Goal: Transaction & Acquisition: Purchase product/service

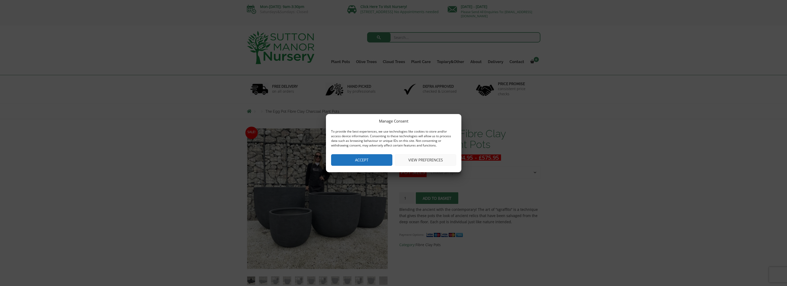
click at [378, 157] on button "Accept" at bounding box center [361, 160] width 61 height 12
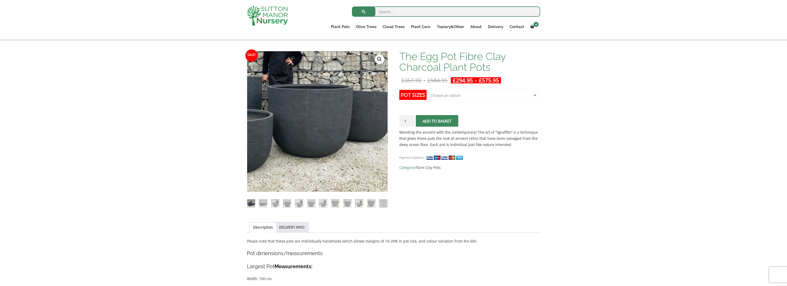
scroll to position [77, 0]
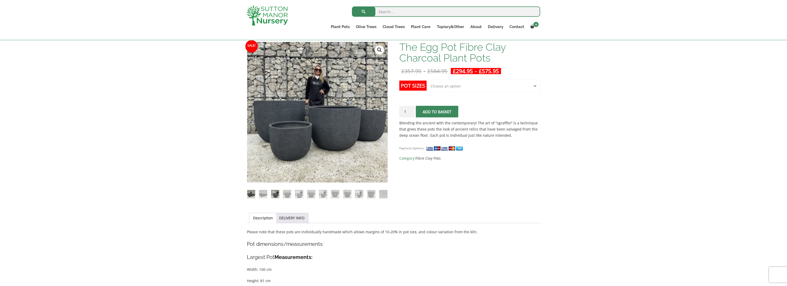
click at [274, 194] on img at bounding box center [275, 194] width 8 height 8
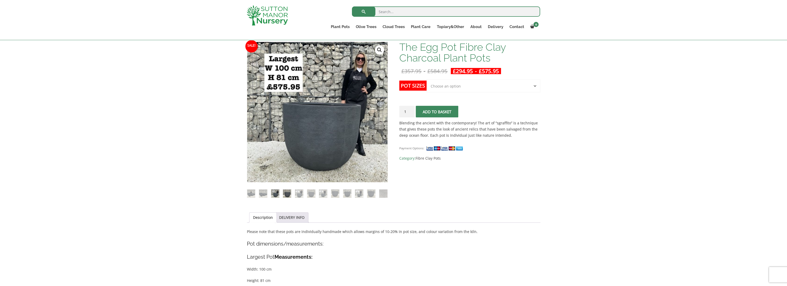
click at [290, 193] on img at bounding box center [287, 193] width 8 height 8
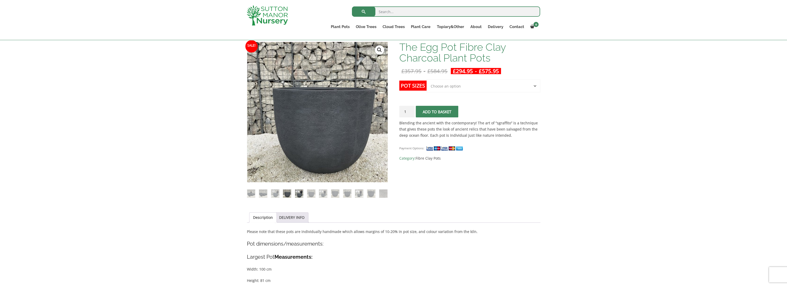
click at [297, 194] on img at bounding box center [299, 193] width 8 height 8
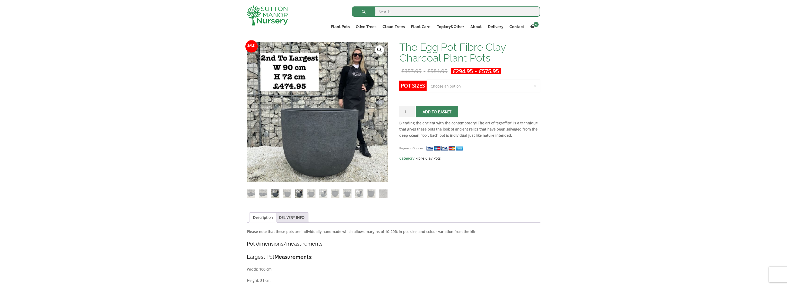
click at [278, 195] on img at bounding box center [275, 193] width 8 height 8
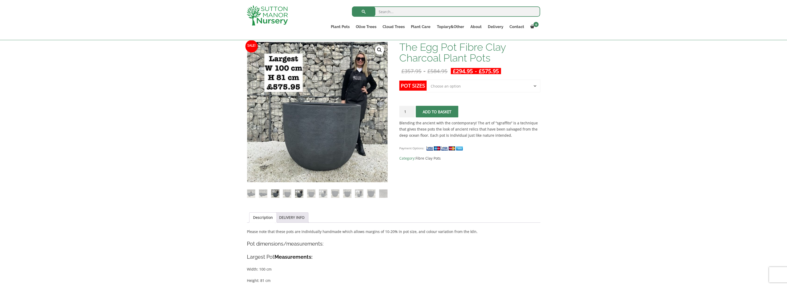
click at [300, 196] on img at bounding box center [299, 193] width 8 height 8
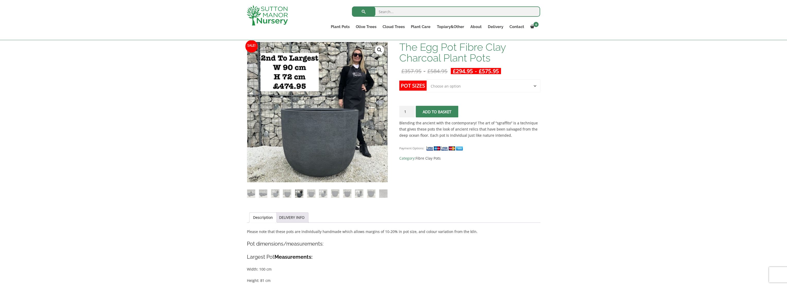
click at [500, 84] on select "Choose an option Click here to buy the 5th To Largest Pot In The Picture Click …" at bounding box center [482, 86] width 113 height 13
click at [426, 80] on select "Choose an option Click here to buy the 5th To Largest Pot In The Picture Click …" at bounding box center [482, 86] width 113 height 13
select select "Click here to buy the 2nd To Largest Pot In The Picture"
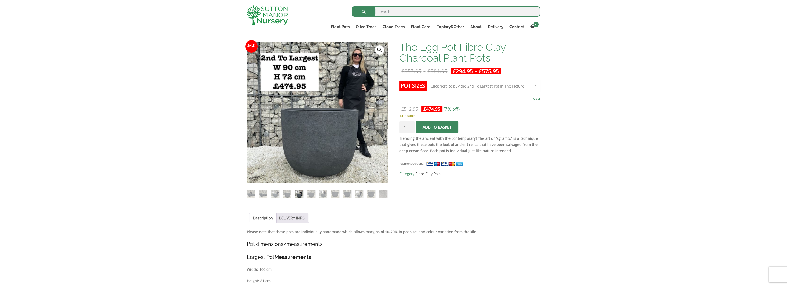
drag, startPoint x: 408, startPoint y: 126, endPoint x: 400, endPoint y: 126, distance: 8.0
click at [400, 126] on input "1" at bounding box center [406, 127] width 15 height 12
type input "2"
click at [410, 125] on input "2" at bounding box center [406, 127] width 15 height 12
click at [437, 127] on span "submit" at bounding box center [437, 127] width 0 height 0
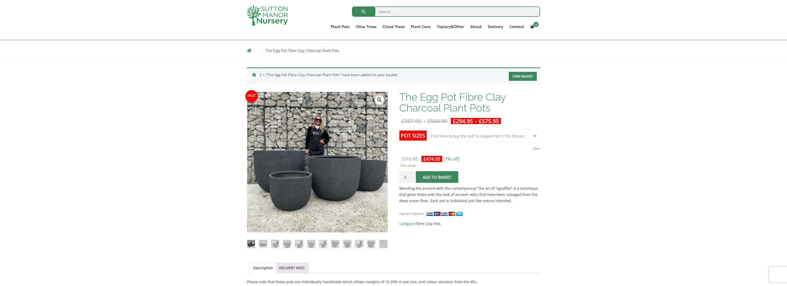
scroll to position [77, 0]
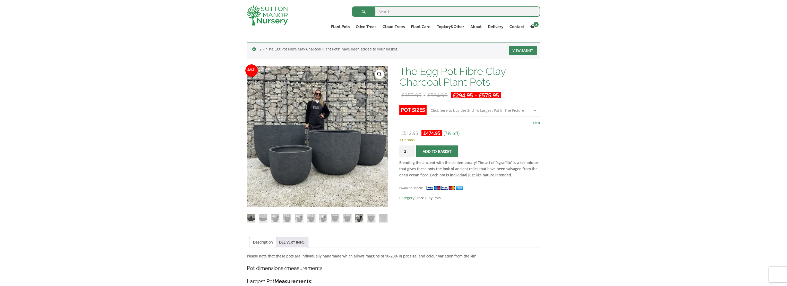
click at [356, 216] on img at bounding box center [359, 218] width 8 height 8
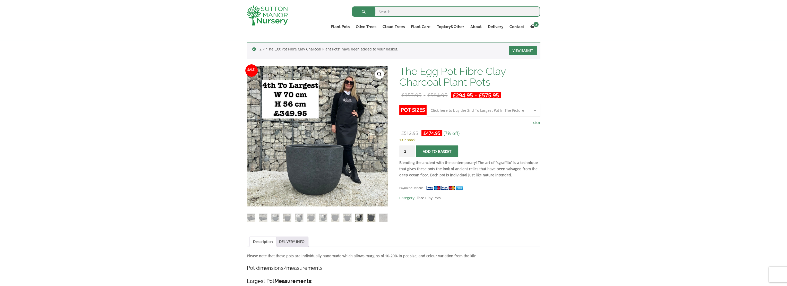
click at [370, 216] on img at bounding box center [371, 218] width 8 height 8
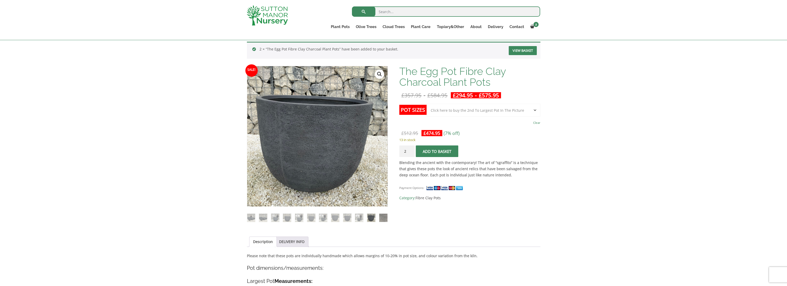
click at [380, 218] on img at bounding box center [383, 218] width 8 height 8
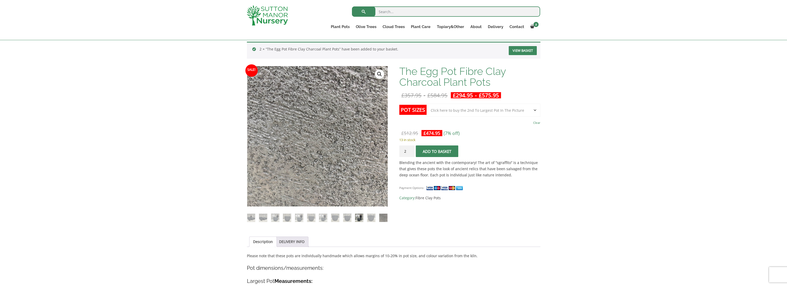
click at [356, 217] on img at bounding box center [359, 218] width 8 height 8
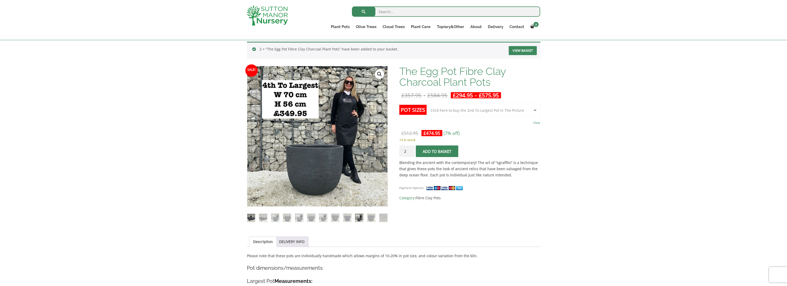
click at [252, 219] on img at bounding box center [251, 218] width 8 height 8
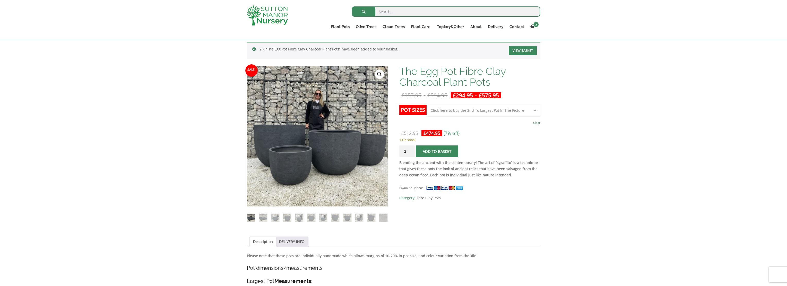
click at [460, 109] on select "Choose an option Click here to buy the 5th To Largest Pot In The Picture Click …" at bounding box center [482, 110] width 113 height 13
click at [426, 104] on select "Choose an option Click here to buy the 5th To Largest Pot In The Picture Click …" at bounding box center [482, 110] width 113 height 13
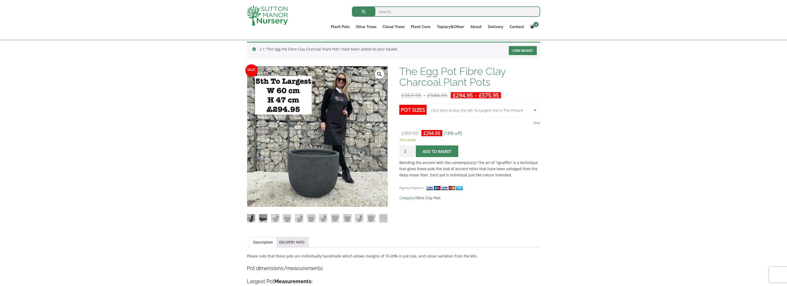
click at [262, 216] on img at bounding box center [263, 218] width 8 height 8
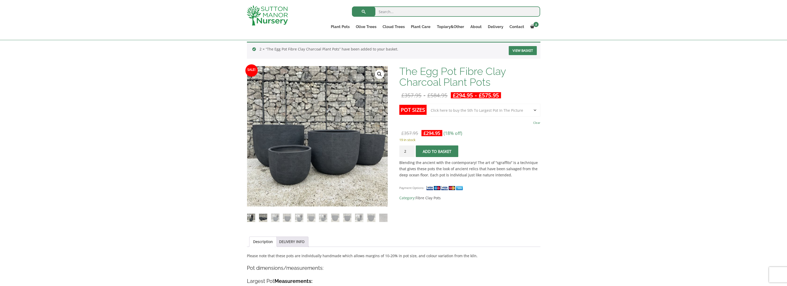
click at [250, 216] on img at bounding box center [251, 218] width 8 height 8
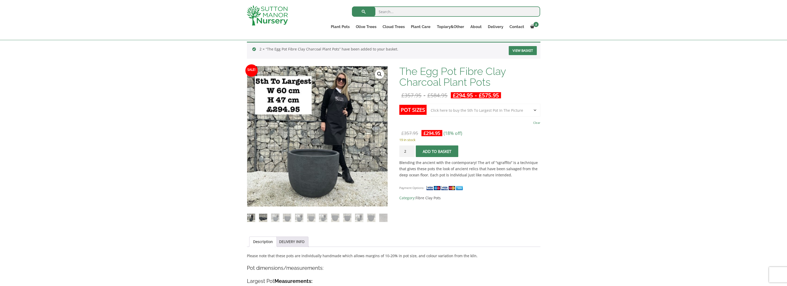
click at [261, 216] on img at bounding box center [263, 218] width 8 height 8
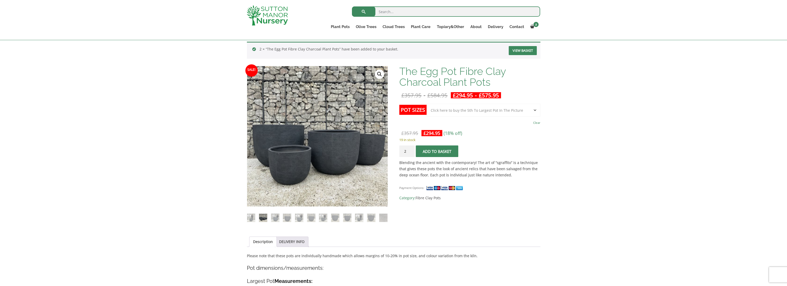
click at [442, 112] on select "Choose an option Click here to buy the 5th To Largest Pot In The Picture Click …" at bounding box center [482, 110] width 113 height 13
click at [426, 104] on select "Choose an option Click here to buy the 5th To Largest Pot In The Picture Click …" at bounding box center [482, 110] width 113 height 13
click at [358, 217] on img at bounding box center [359, 218] width 8 height 8
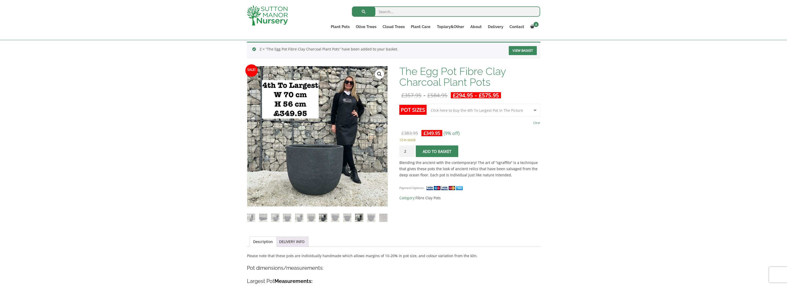
click at [325, 216] on img at bounding box center [323, 218] width 8 height 8
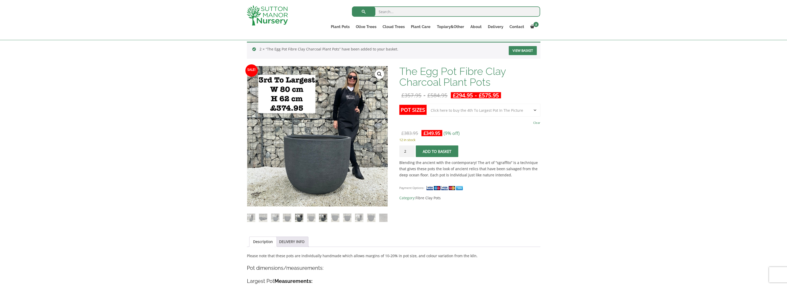
click at [297, 214] on img at bounding box center [299, 218] width 8 height 8
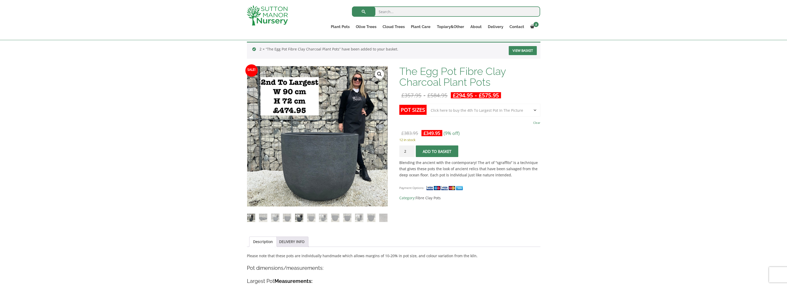
click at [251, 218] on img at bounding box center [251, 218] width 8 height 8
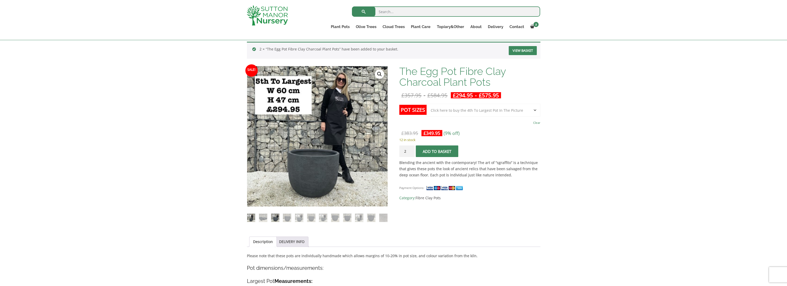
click at [274, 217] on img at bounding box center [275, 218] width 8 height 8
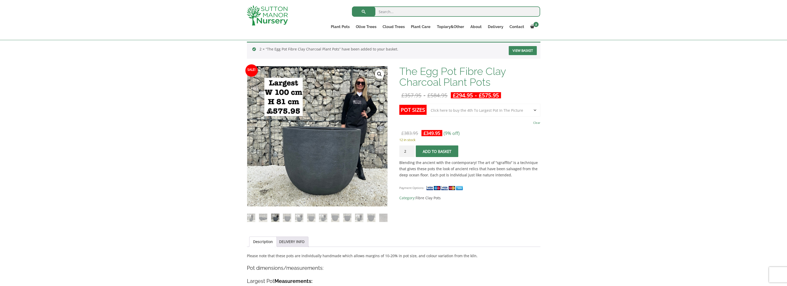
click at [304, 216] on ol at bounding box center [317, 214] width 141 height 16
click at [300, 216] on img at bounding box center [299, 218] width 8 height 8
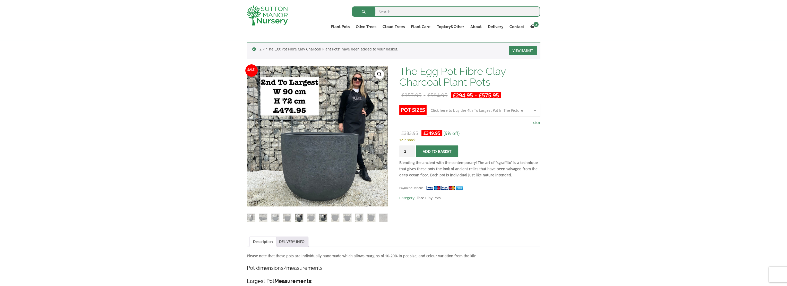
click at [320, 216] on img at bounding box center [323, 218] width 8 height 8
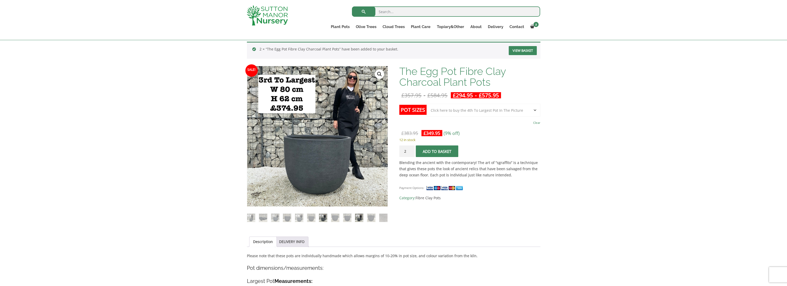
click at [361, 216] on img at bounding box center [359, 218] width 8 height 8
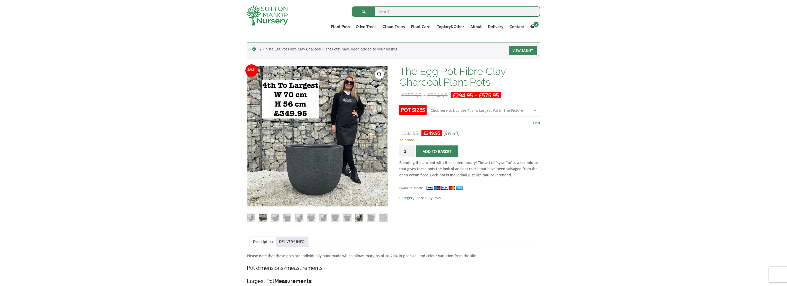
click at [261, 214] on img at bounding box center [263, 218] width 8 height 8
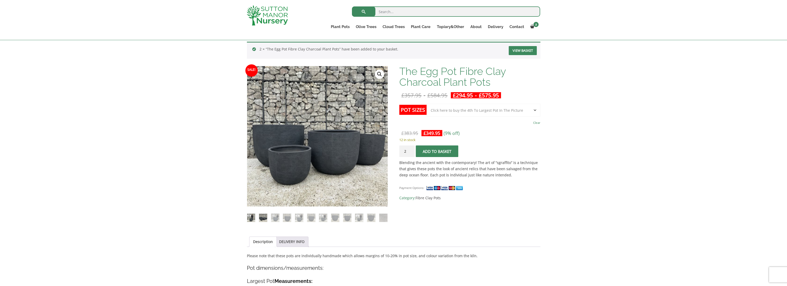
click at [252, 217] on img at bounding box center [251, 218] width 8 height 8
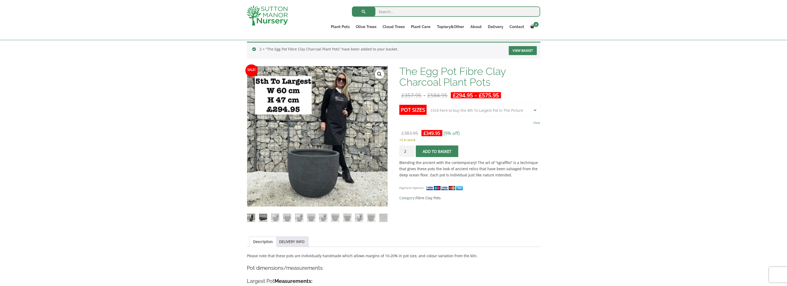
click at [262, 216] on img at bounding box center [263, 218] width 8 height 8
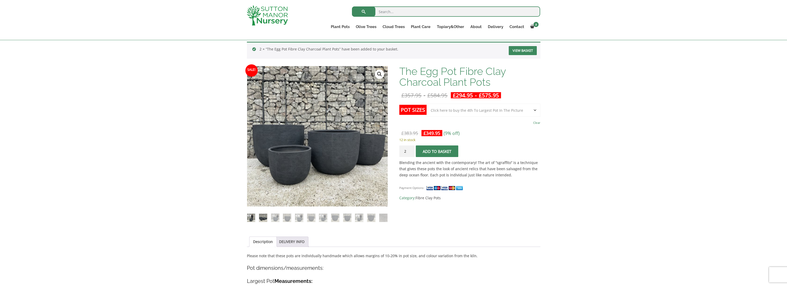
click at [253, 217] on img at bounding box center [251, 218] width 8 height 8
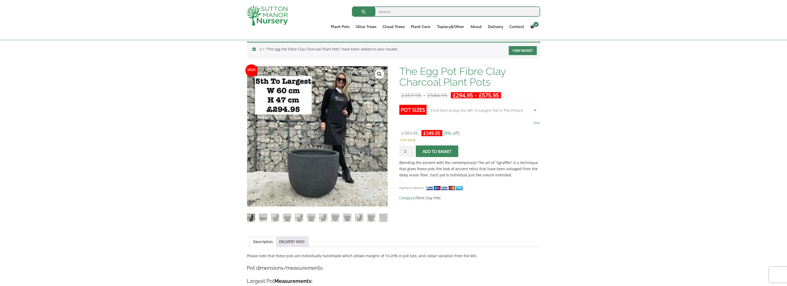
click at [453, 109] on select "Choose an option Click here to buy the 5th To Largest Pot In The Picture Click …" at bounding box center [482, 110] width 113 height 13
click at [426, 104] on select "Choose an option Click here to buy the 5th To Largest Pot In The Picture Click …" at bounding box center [482, 110] width 113 height 13
select select "Click here to buy the 5th To Largest Pot In The Picture"
click at [437, 151] on span "submit" at bounding box center [437, 151] width 0 height 0
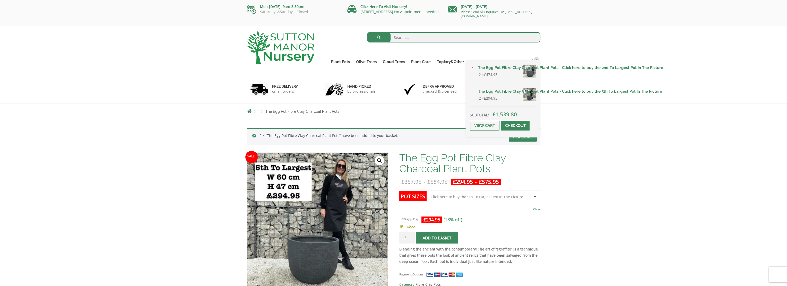
click at [533, 59] on span "4" at bounding box center [535, 59] width 5 height 5
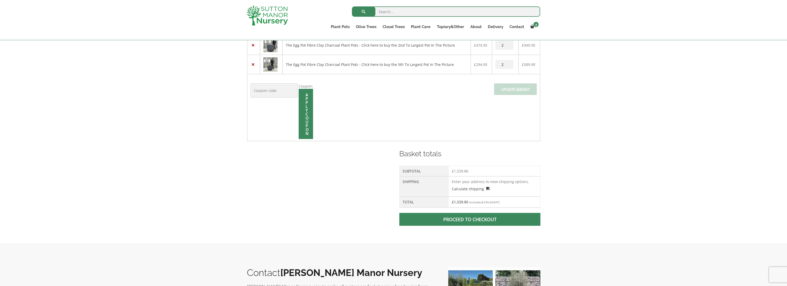
scroll to position [129, 0]
click at [474, 189] on link "Calculate shipping" at bounding box center [471, 187] width 38 height 5
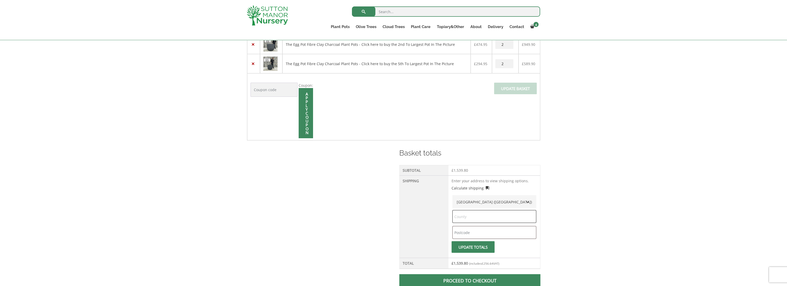
click at [474, 216] on input "text" at bounding box center [494, 216] width 84 height 13
type input "Surrey"
type input "KT121EH"
click at [473, 247] on span "submit" at bounding box center [473, 247] width 0 height 0
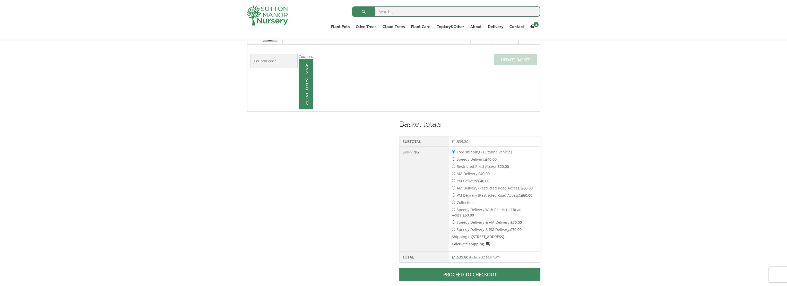
scroll to position [180, 0]
click at [471, 275] on link "Proceed to checkout" at bounding box center [469, 273] width 141 height 13
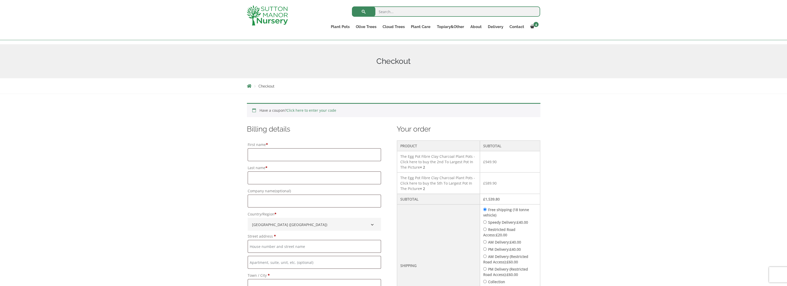
scroll to position [103, 0]
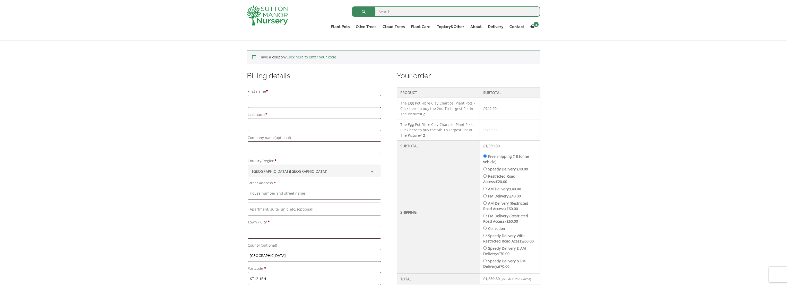
click at [269, 102] on input "First name *" at bounding box center [314, 101] width 133 height 13
type input "Jack"
type input "Blomfield"
type input "Elonara [STREET_ADDRESS]"
type input "[PERSON_NAME] on Thames"
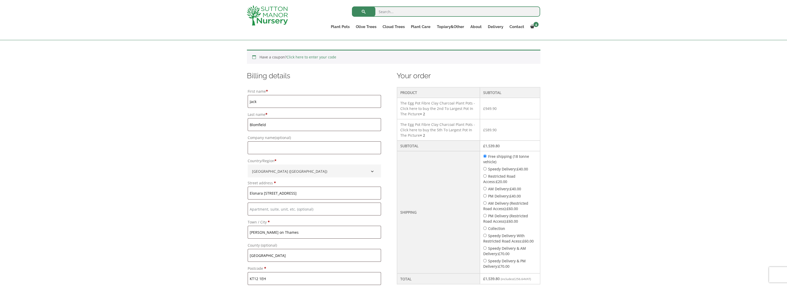
type input "07899923343"
type input "[EMAIL_ADDRESS][DOMAIN_NAME]"
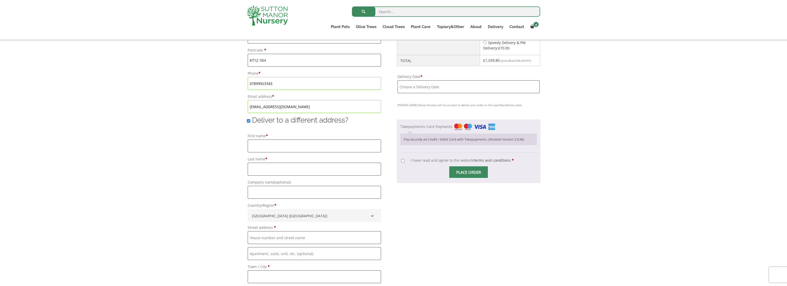
scroll to position [335, 0]
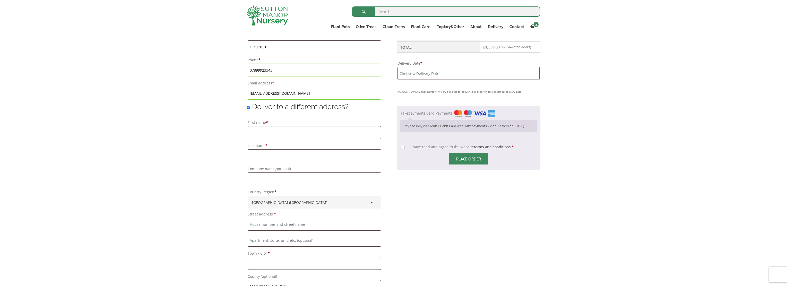
click at [249, 107] on input "Deliver to a different address?" at bounding box center [248, 107] width 3 height 3
checkbox input "false"
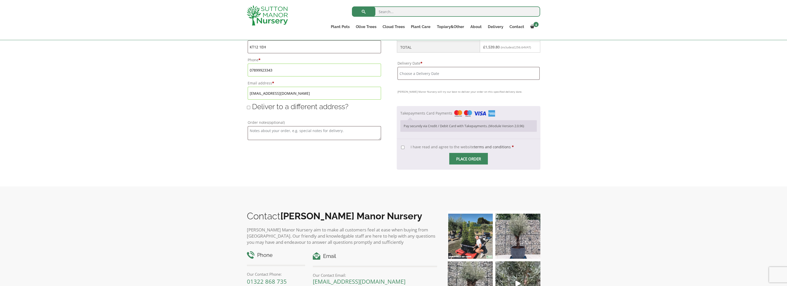
click at [404, 149] on input "I have read and agree to the website terms and conditions *" at bounding box center [402, 147] width 3 height 3
checkbox input "true"
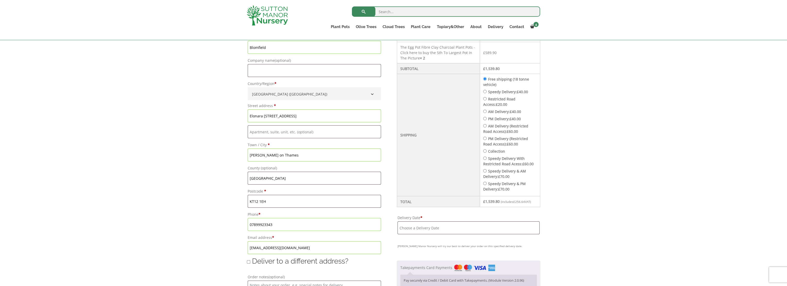
scroll to position [232, 0]
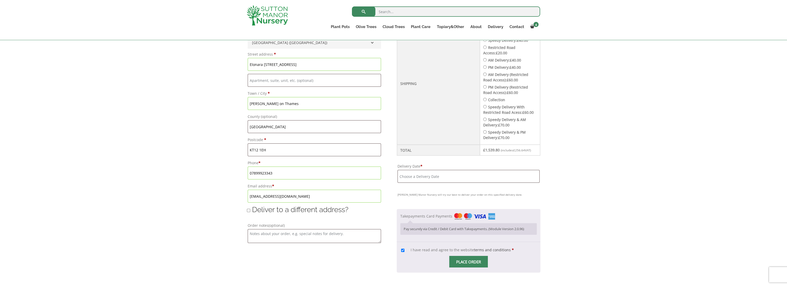
click at [482, 183] on input "Delivery Date *" at bounding box center [468, 176] width 142 height 13
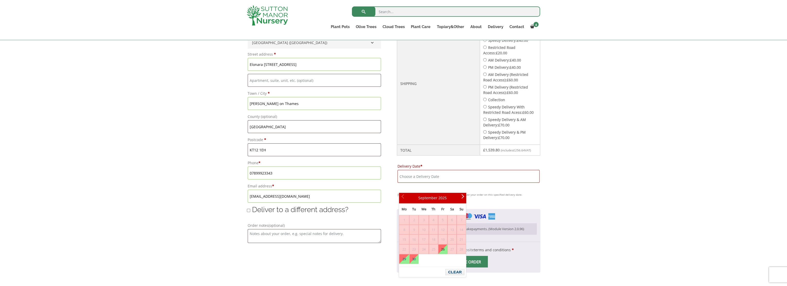
click at [443, 247] on link "26" at bounding box center [442, 248] width 9 height 9
type input "[DATE]"
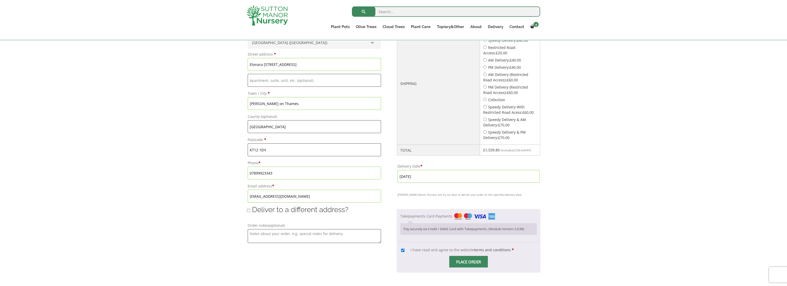
click at [584, 226] on div "Have a coupon? Click here to enter your code Apply coupon Billing details First…" at bounding box center [393, 100] width 787 height 377
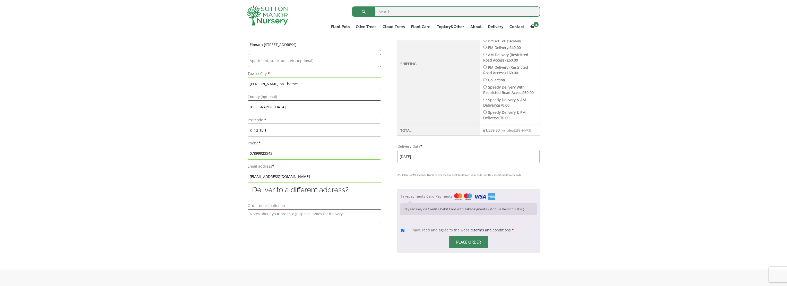
scroll to position [283, 0]
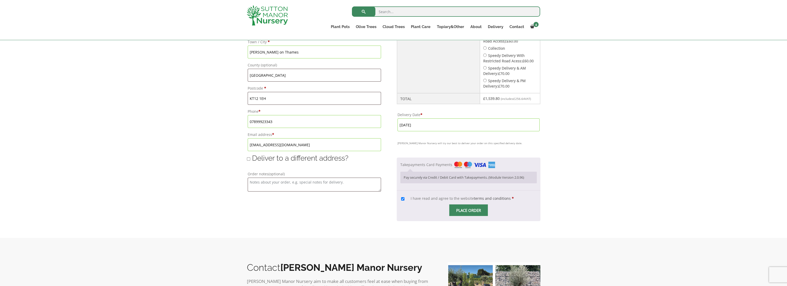
click at [468, 210] on span "Checkout" at bounding box center [468, 210] width 0 height 0
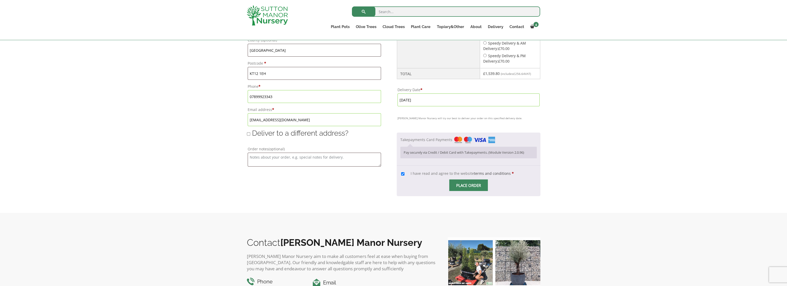
scroll to position [309, 0]
click at [472, 190] on input "Place order" at bounding box center [468, 185] width 39 height 12
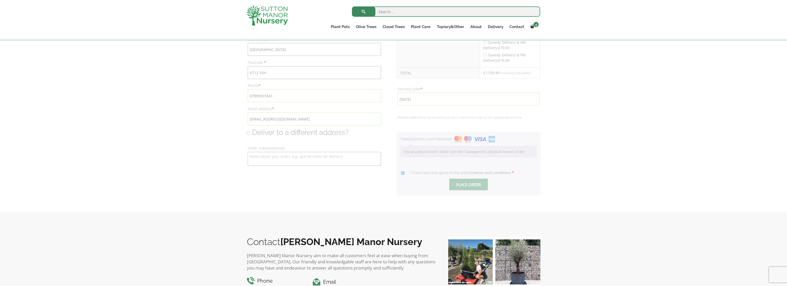
scroll to position [291, 0]
